Goal: Information Seeking & Learning: Learn about a topic

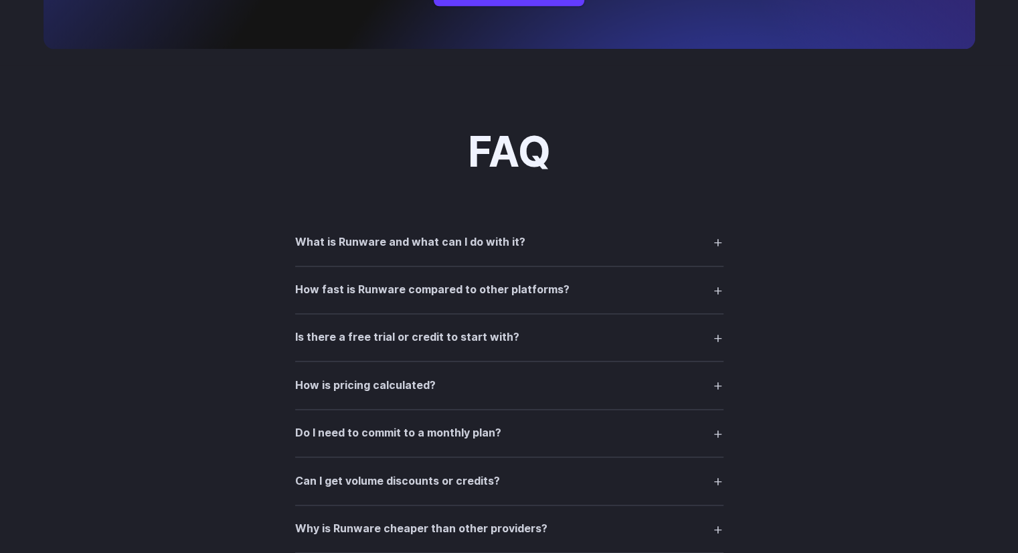
scroll to position [1796, 0]
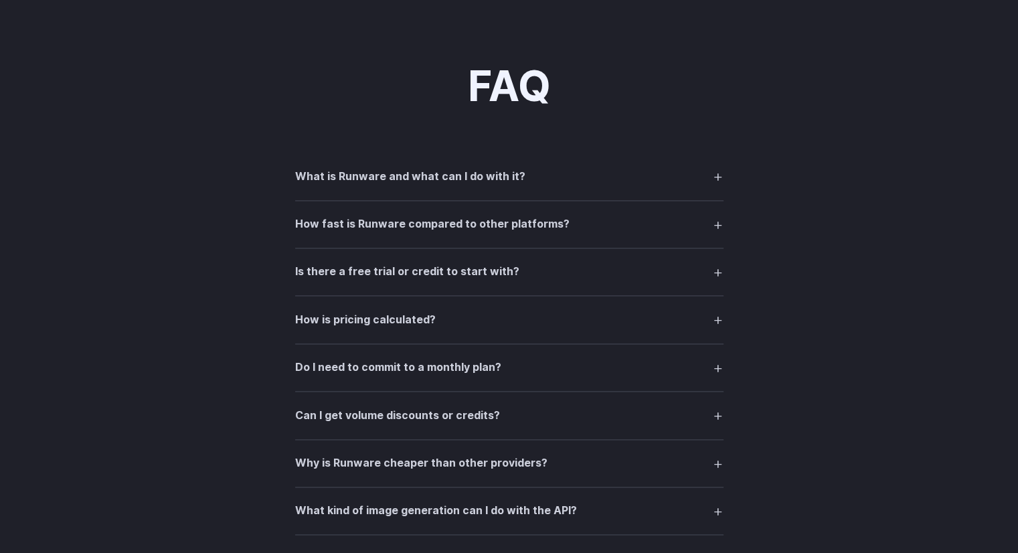
click at [496, 185] on h3 "What is Runware and what can I do with it?" at bounding box center [410, 176] width 230 height 17
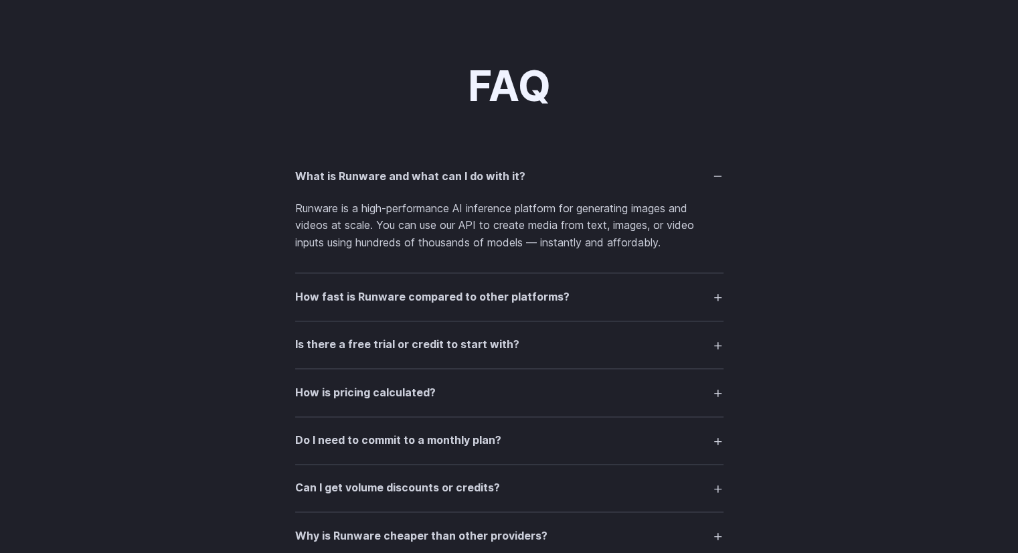
scroll to position [1856, 0]
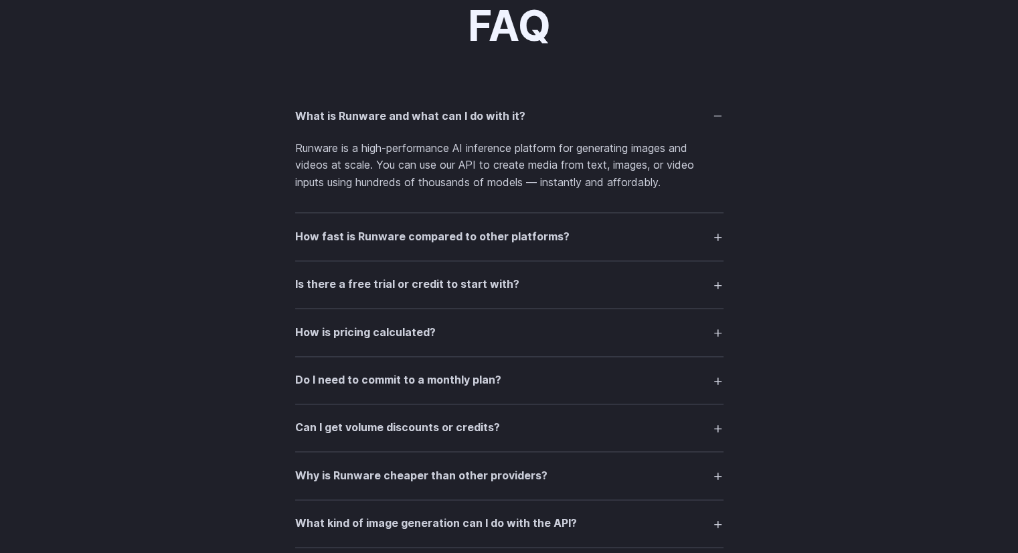
click at [553, 246] on h3 "How fast is Runware compared to other platforms?" at bounding box center [432, 236] width 274 height 17
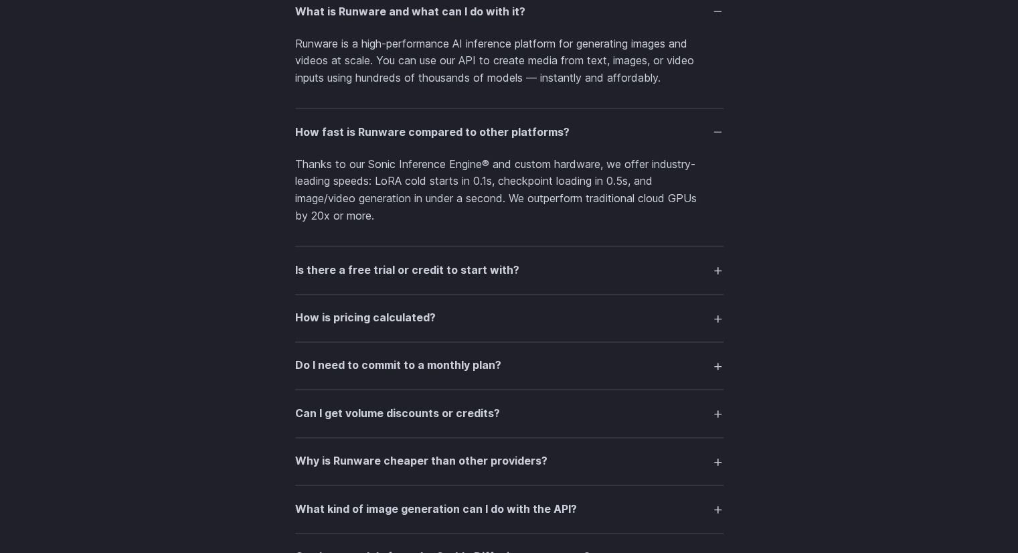
scroll to position [1963, 0]
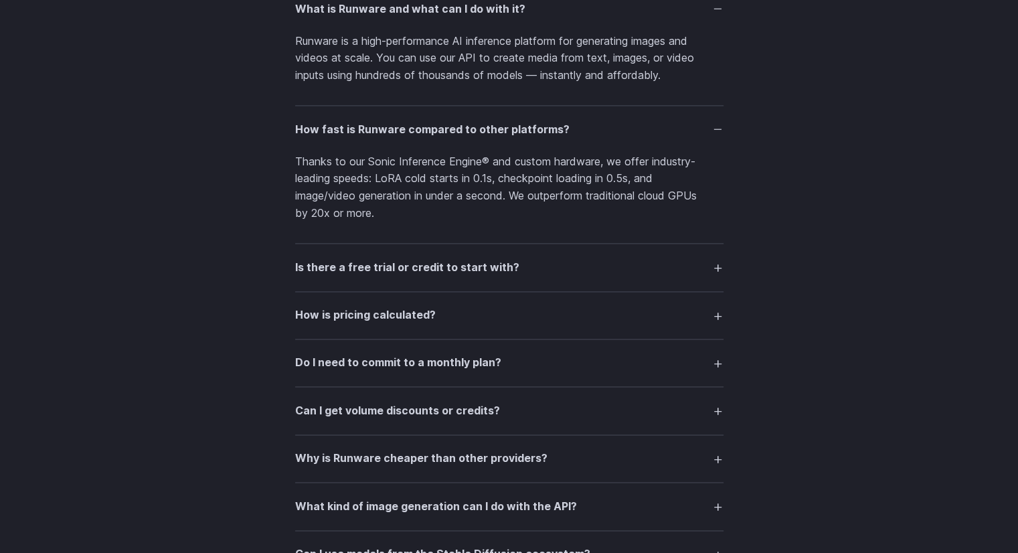
click at [543, 276] on summary "Is there a free trial or credit to start with?" at bounding box center [509, 266] width 428 height 25
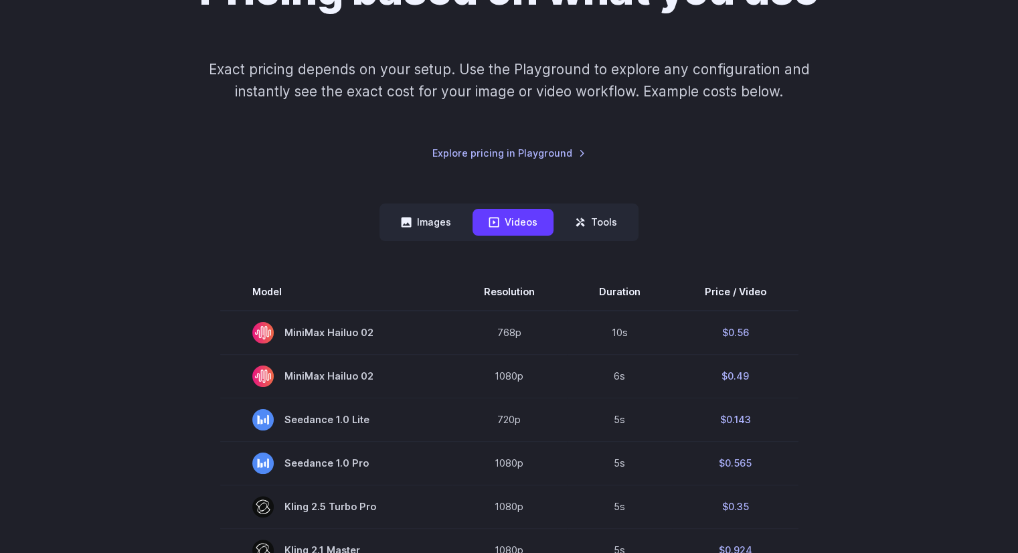
scroll to position [171, 0]
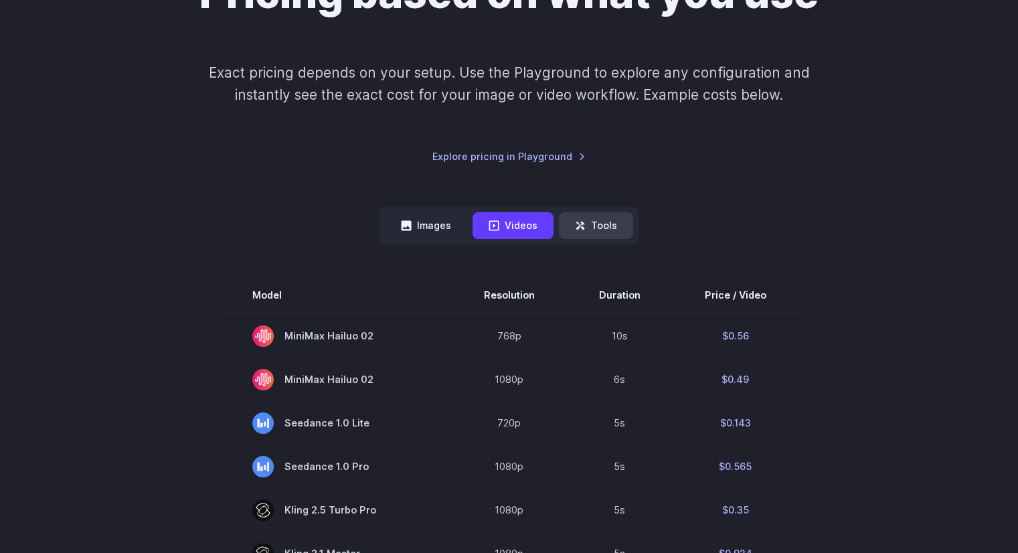
click at [585, 228] on icon at bounding box center [580, 225] width 11 height 11
click at [602, 215] on button "Tools" at bounding box center [596, 225] width 74 height 26
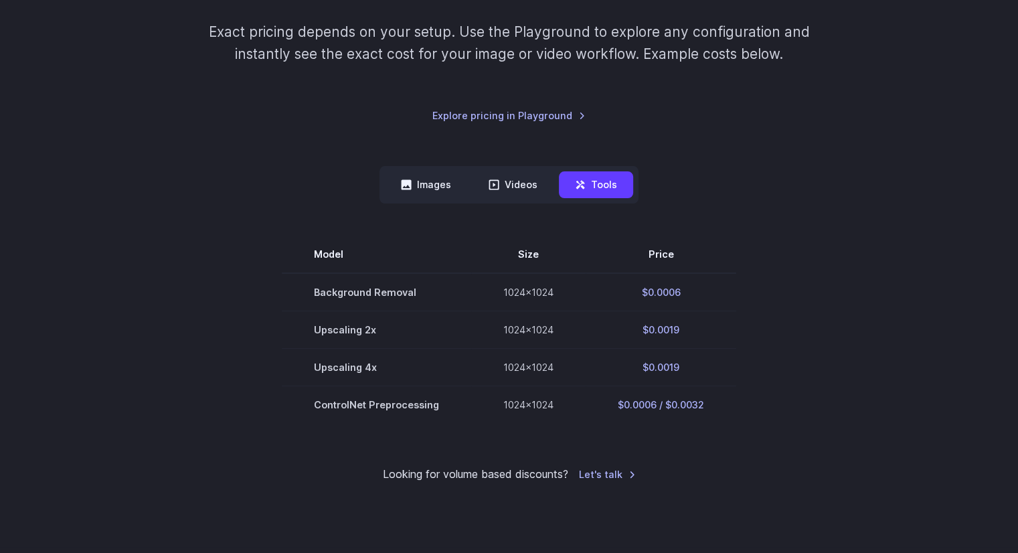
scroll to position [211, 0]
click at [422, 199] on nav "Images Videos Tools ****** ****** *****" at bounding box center [508, 184] width 259 height 37
click at [413, 188] on button "Images" at bounding box center [426, 184] width 82 height 26
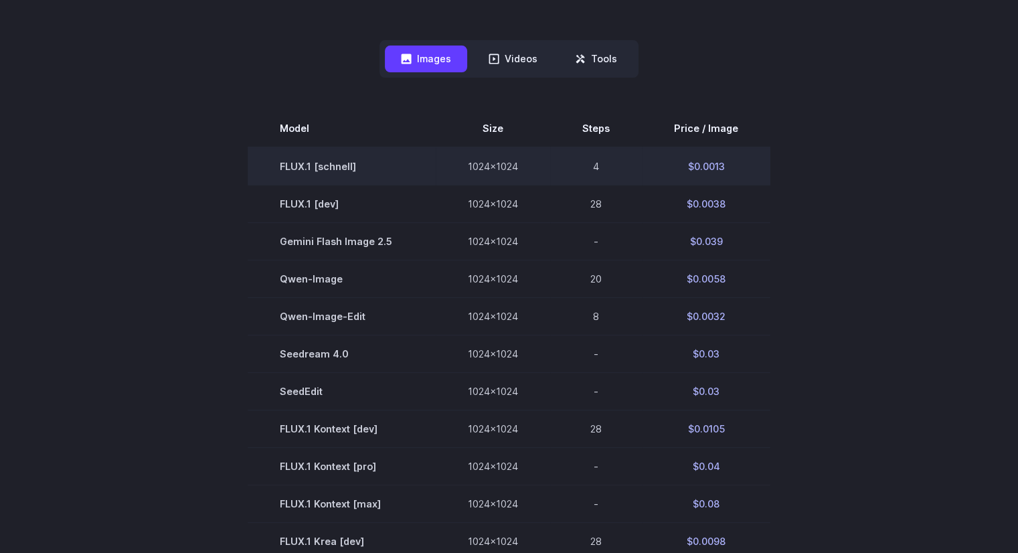
scroll to position [332, 0]
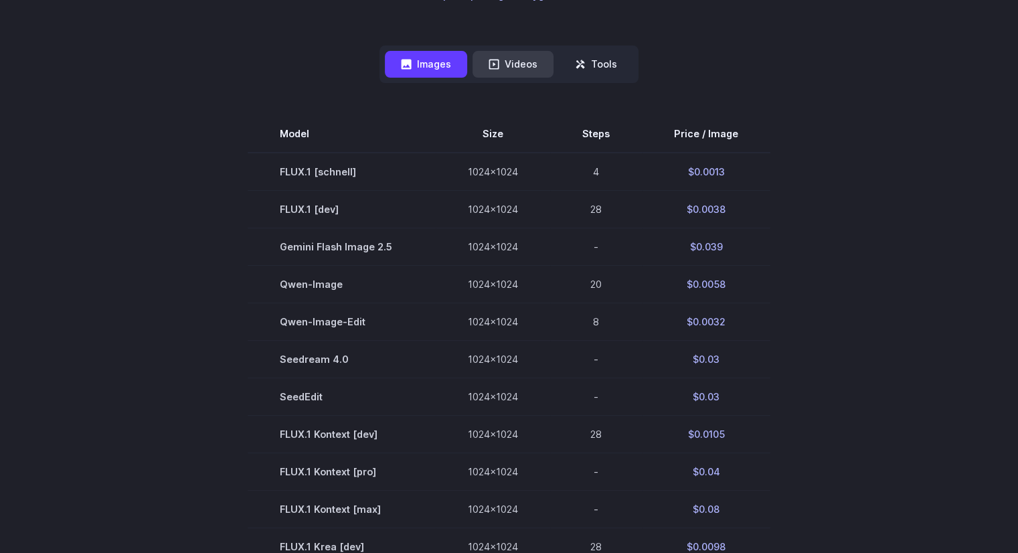
click at [506, 70] on button "Videos" at bounding box center [512, 64] width 81 height 26
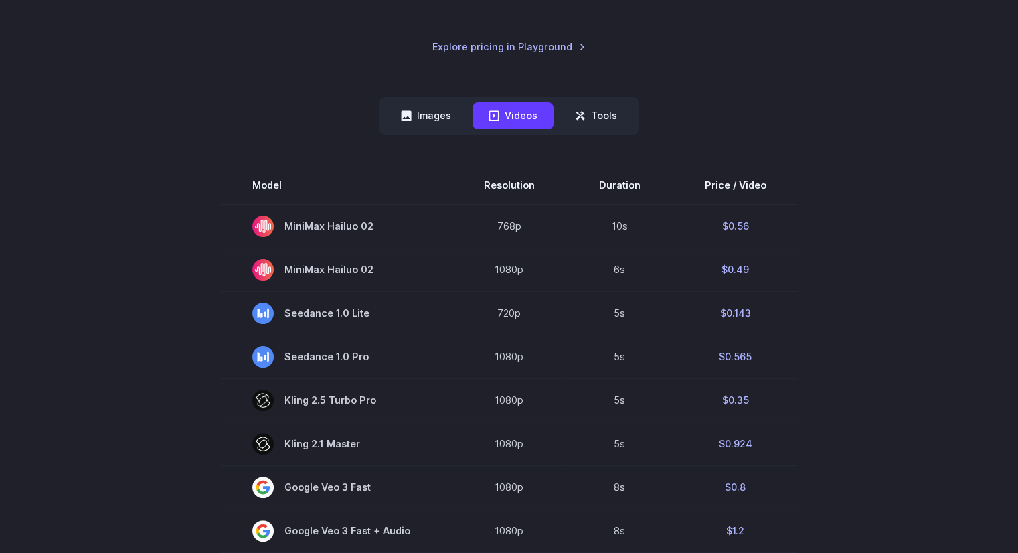
scroll to position [280, 0]
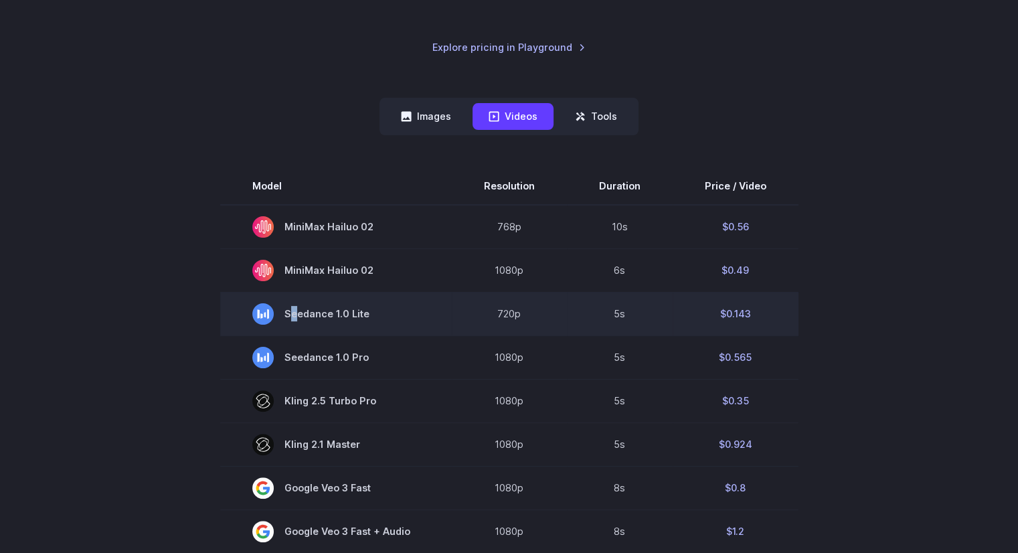
drag, startPoint x: 388, startPoint y: 312, endPoint x: 294, endPoint y: 312, distance: 94.3
click at [294, 312] on span "Seedance 1.0 Lite" at bounding box center [335, 313] width 167 height 21
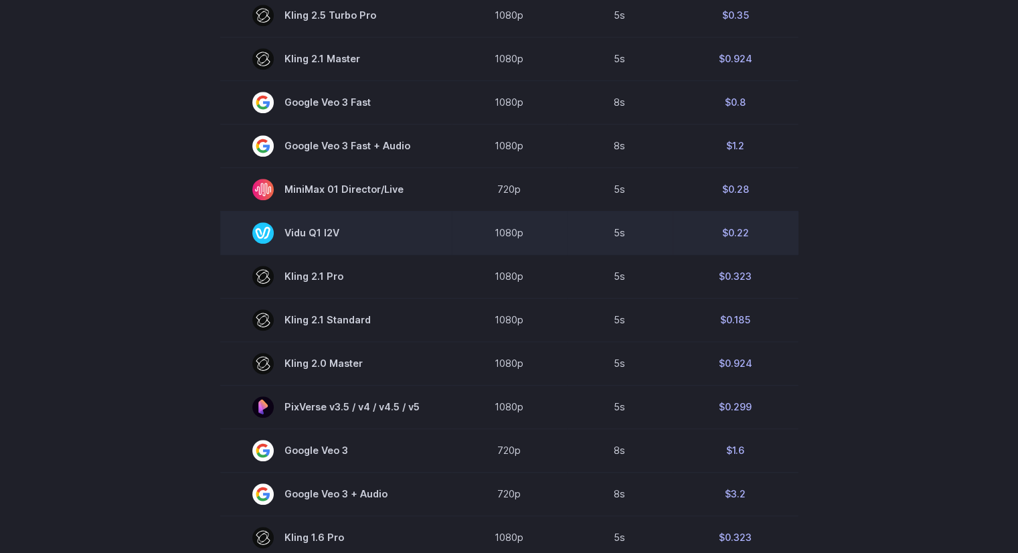
scroll to position [671, 0]
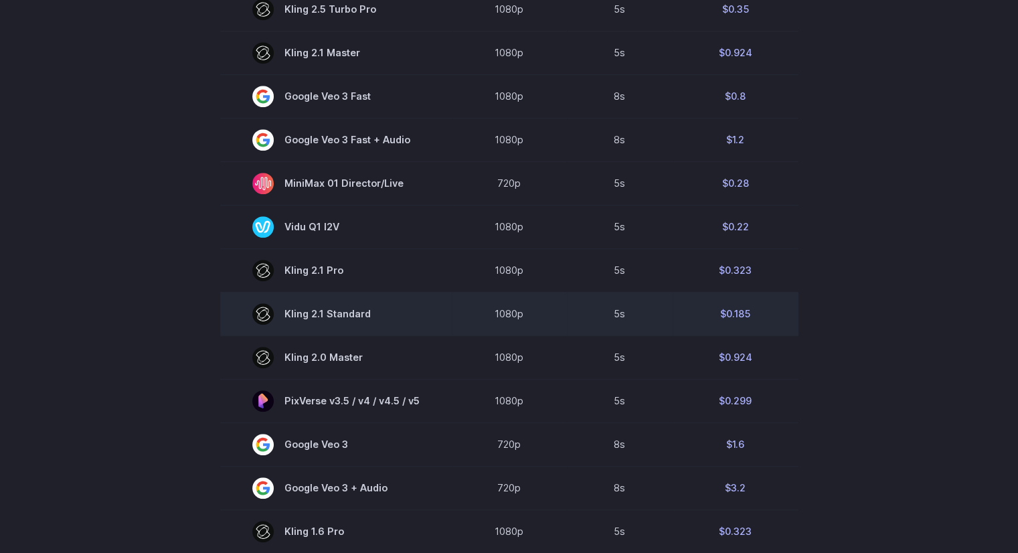
drag, startPoint x: 379, startPoint y: 312, endPoint x: 374, endPoint y: 322, distance: 11.4
click at [374, 322] on span "Kling 2.1 Standard" at bounding box center [335, 313] width 167 height 21
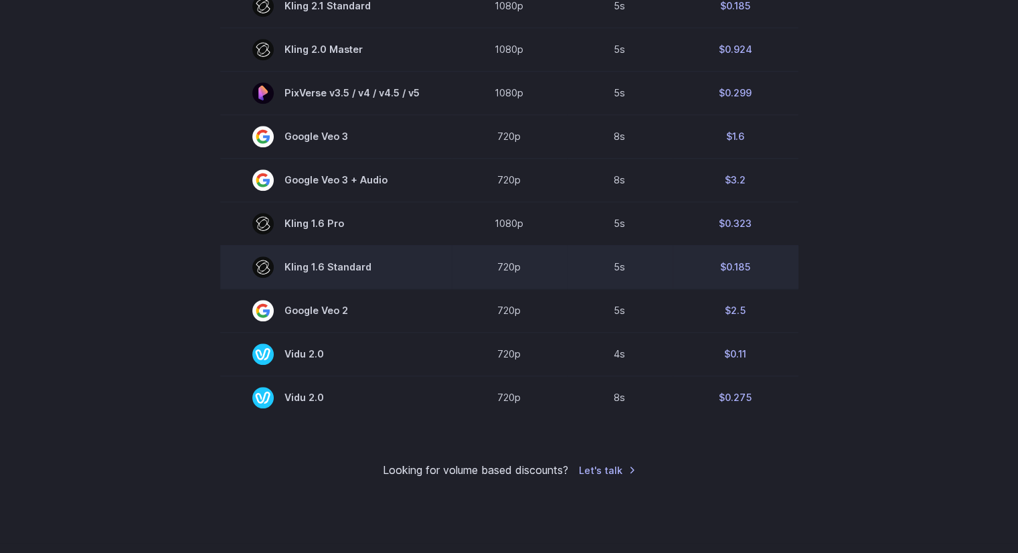
scroll to position [980, 0]
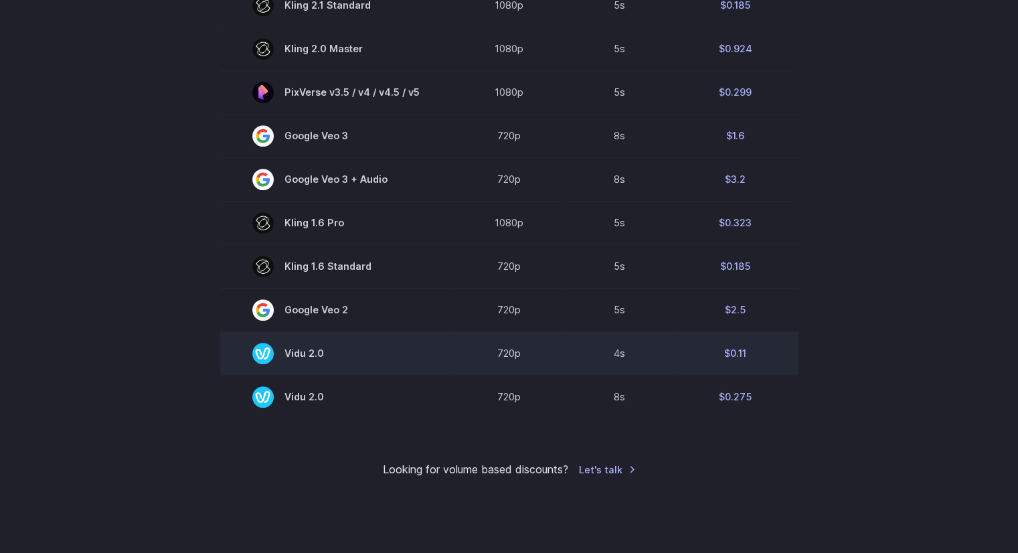
click at [318, 359] on span "Vidu 2.0" at bounding box center [335, 353] width 167 height 21
copy tr "Vidu 2.0"
